Goal: Information Seeking & Learning: Learn about a topic

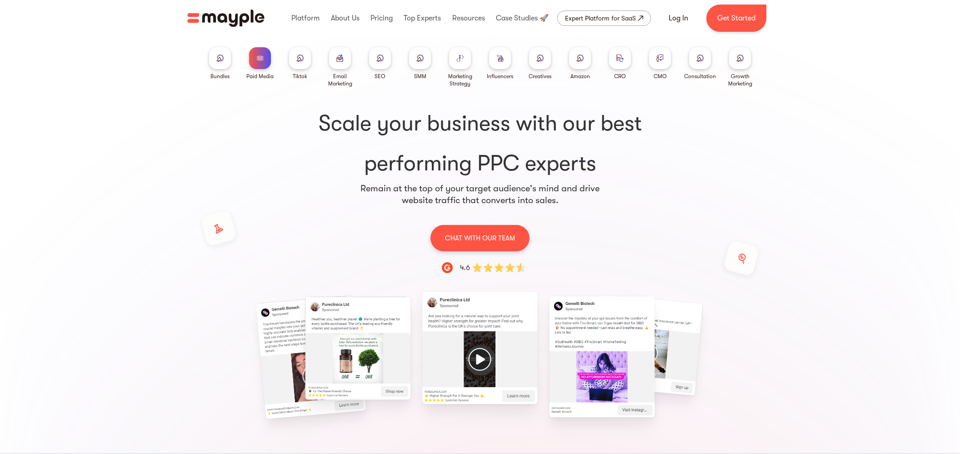
click at [429, 58] on div at bounding box center [420, 58] width 22 height 22
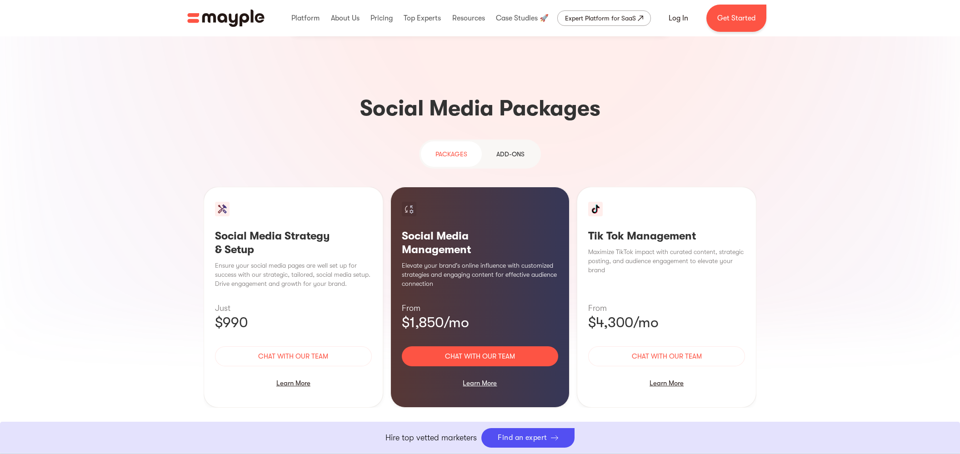
scroll to position [788, 0]
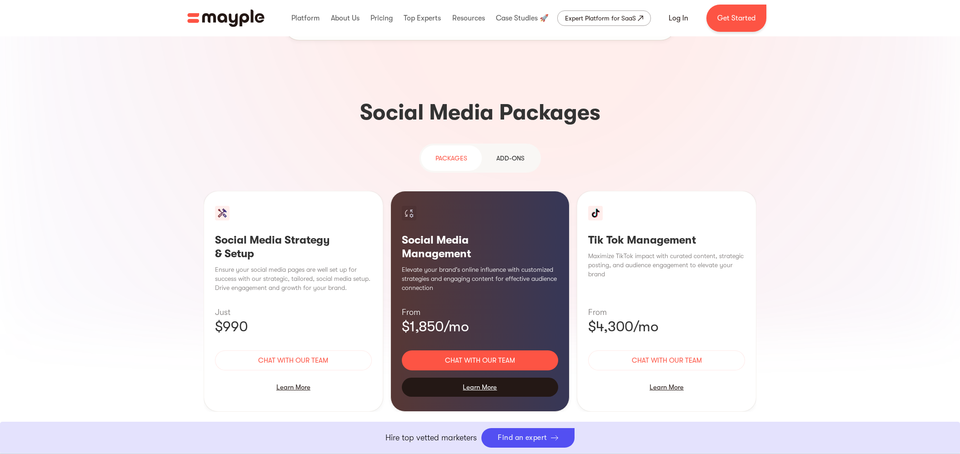
click at [486, 378] on div "Learn More" at bounding box center [480, 387] width 157 height 19
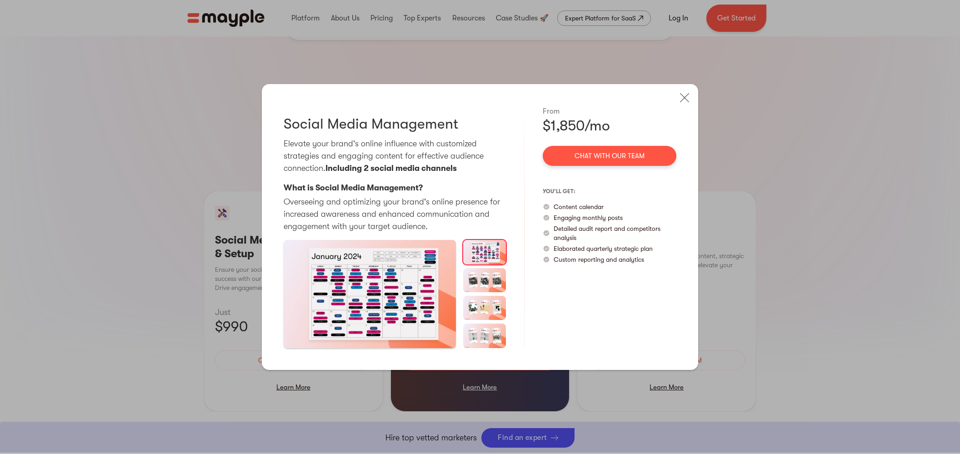
click at [477, 279] on img at bounding box center [484, 280] width 43 height 24
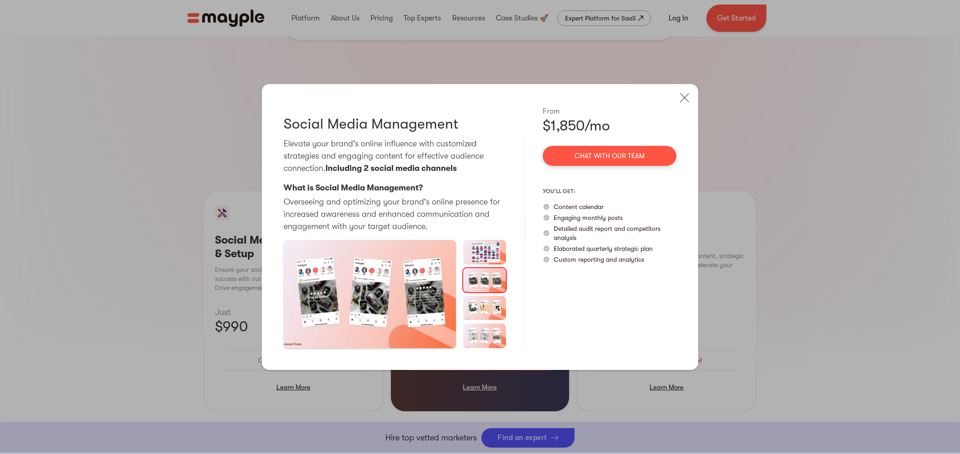
click at [482, 302] on img at bounding box center [484, 308] width 43 height 24
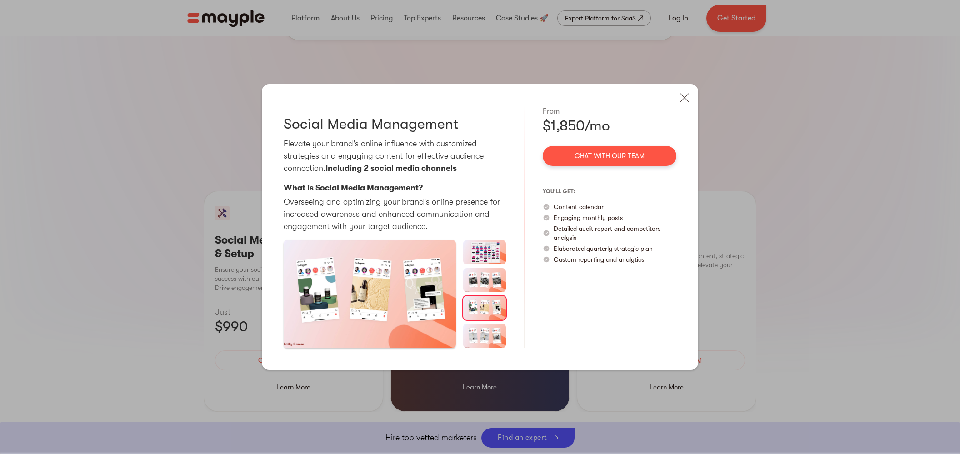
click at [485, 329] on img at bounding box center [484, 336] width 43 height 24
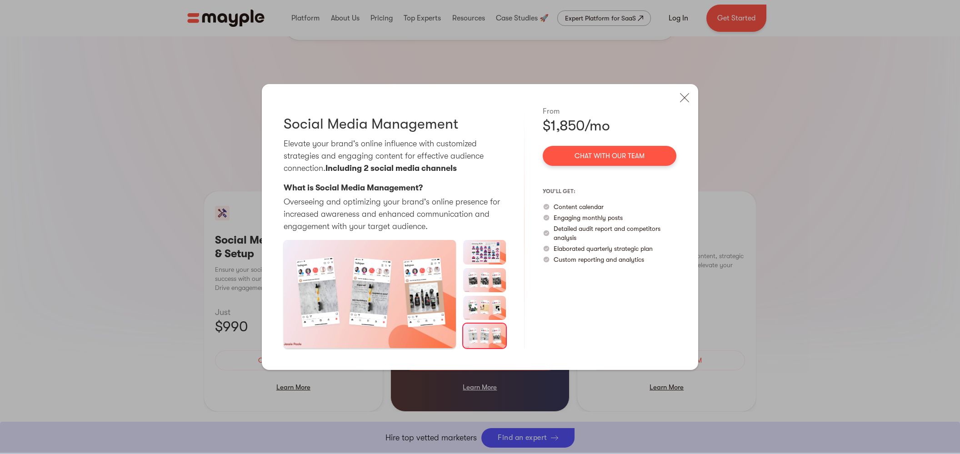
click at [489, 250] on img at bounding box center [484, 252] width 43 height 24
